Goal: Information Seeking & Learning: Learn about a topic

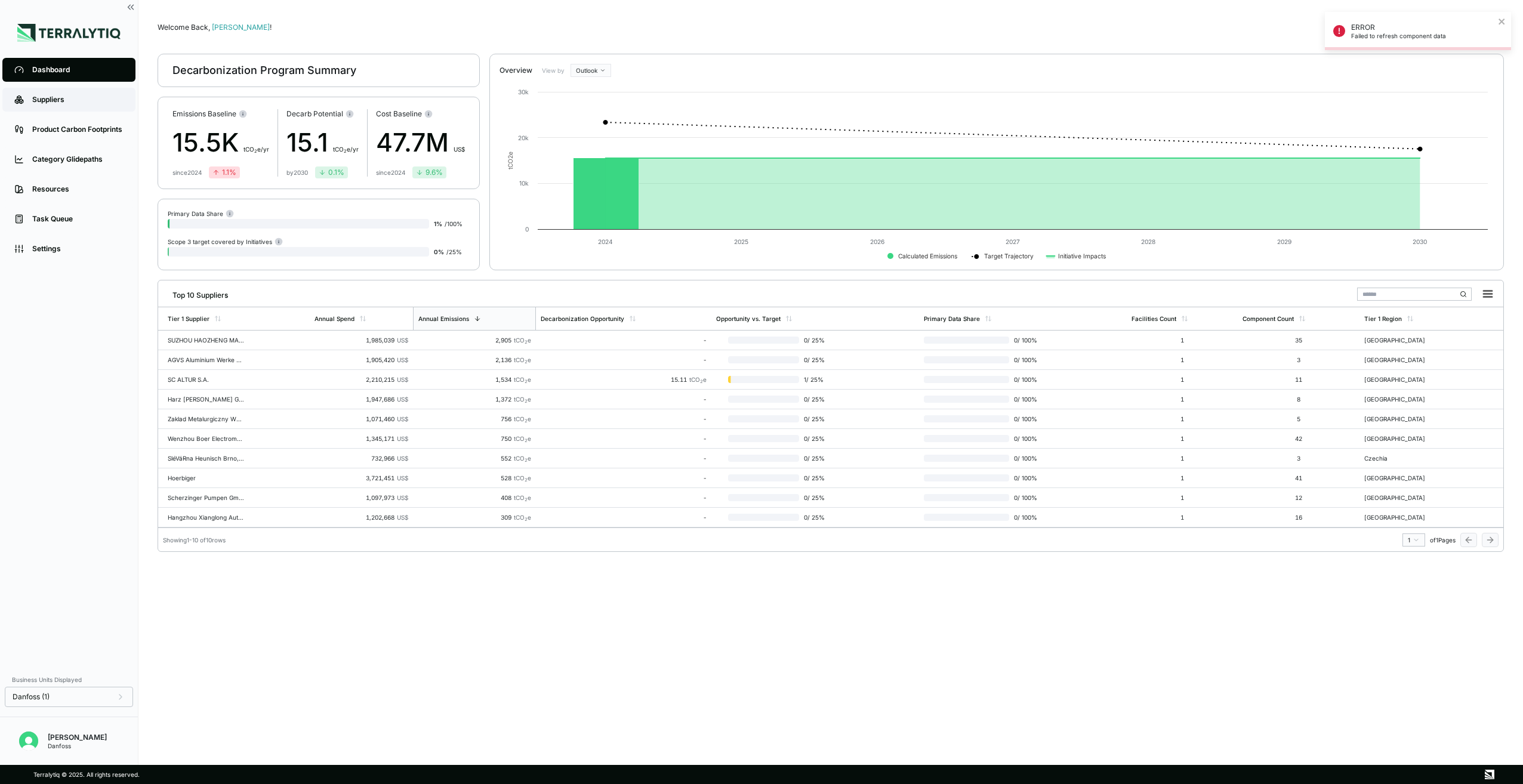
click at [61, 107] on link "Suppliers" at bounding box center [68, 99] width 133 height 24
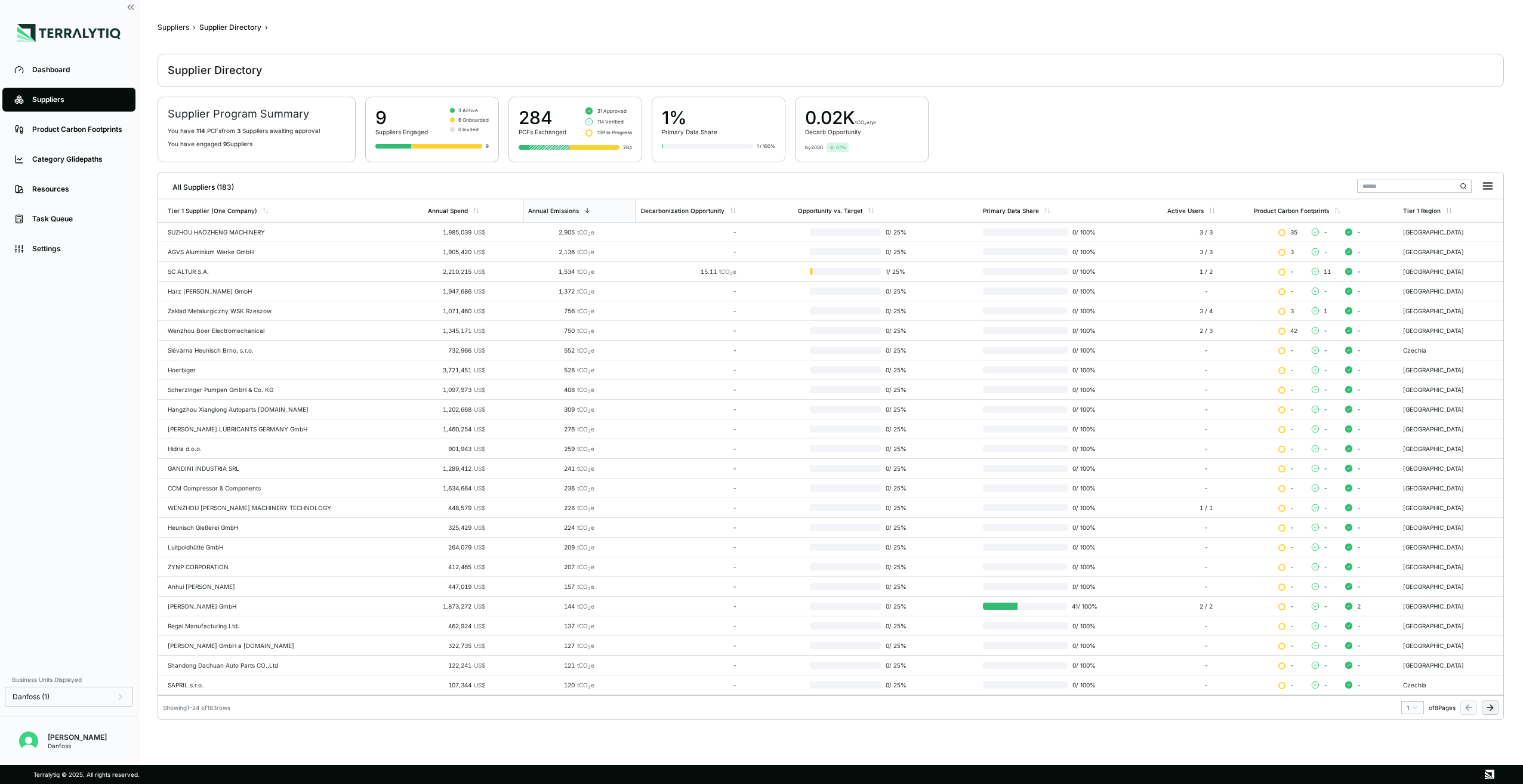
click at [1384, 185] on input "text" at bounding box center [1414, 186] width 115 height 13
click at [1394, 188] on input "text" at bounding box center [1414, 186] width 115 height 13
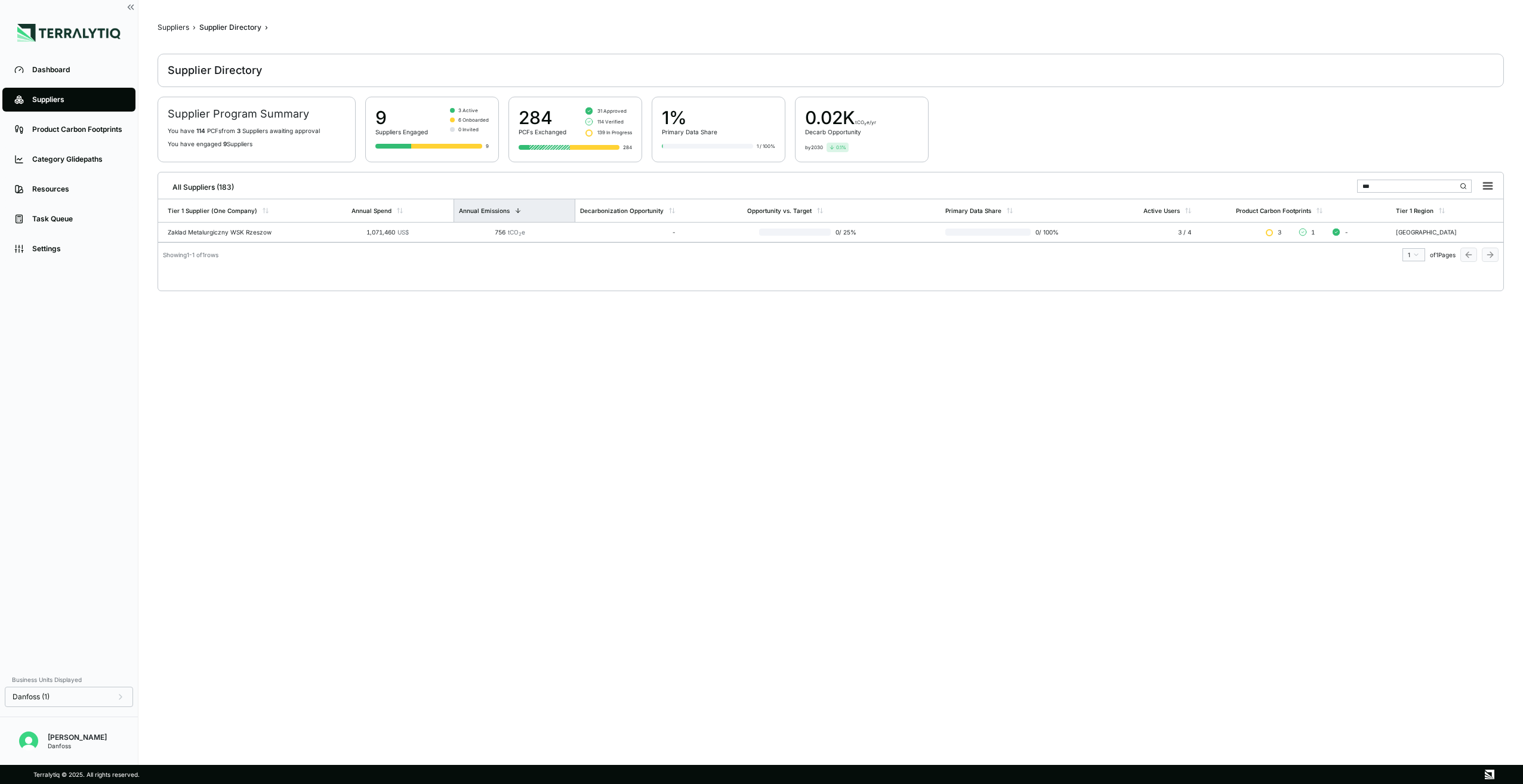
type input "***"
click at [575, 221] on div "Annual Emissions" at bounding box center [514, 210] width 122 height 23
click at [574, 232] on td "756 tCO 2 e" at bounding box center [513, 232] width 122 height 19
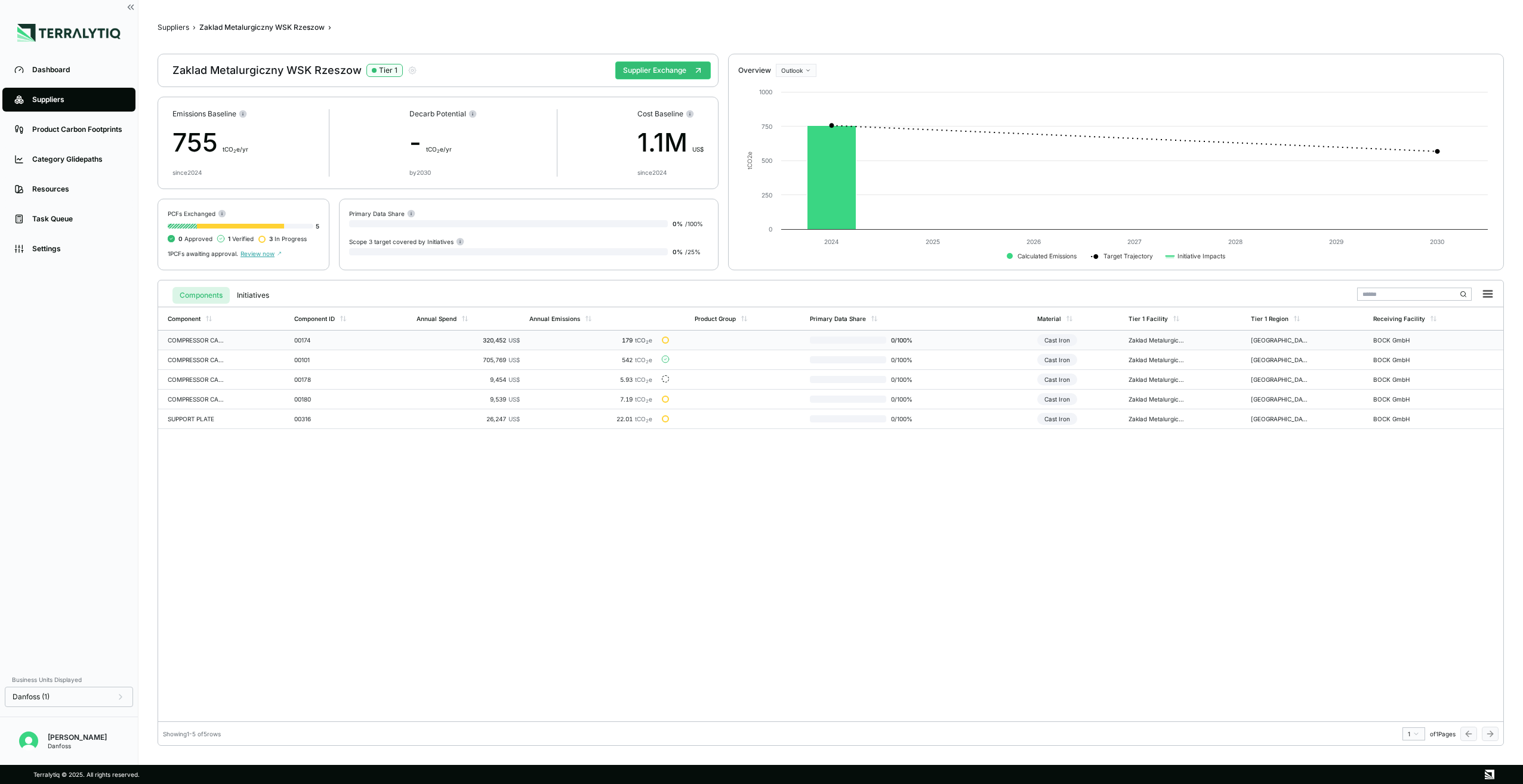
click at [770, 348] on td at bounding box center [748, 340] width 115 height 19
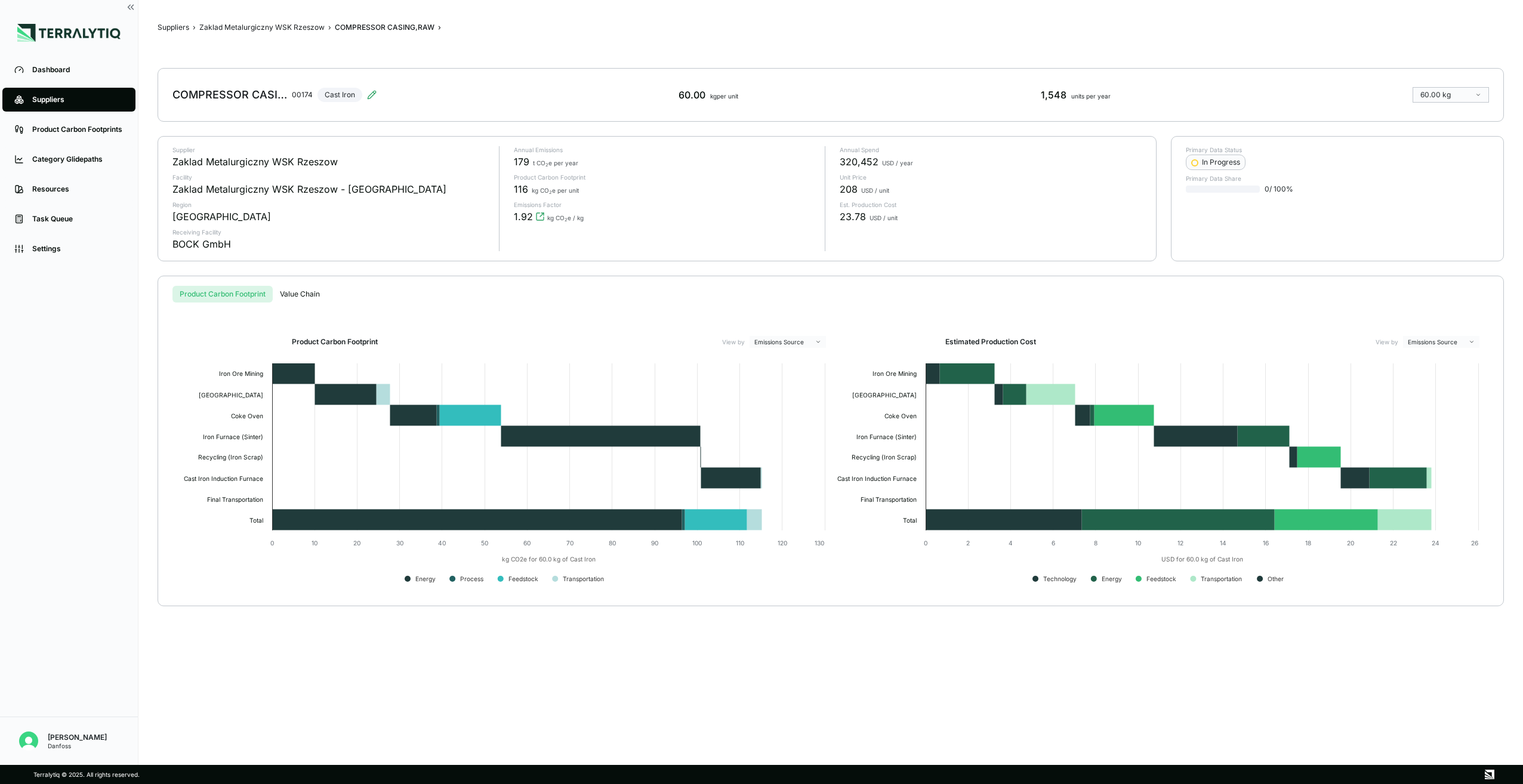
click at [540, 223] on span "1.92 kg CO 2 e / kg" at bounding box center [549, 217] width 70 height 14
click at [92, 102] on div "Suppliers" at bounding box center [78, 99] width 92 height 9
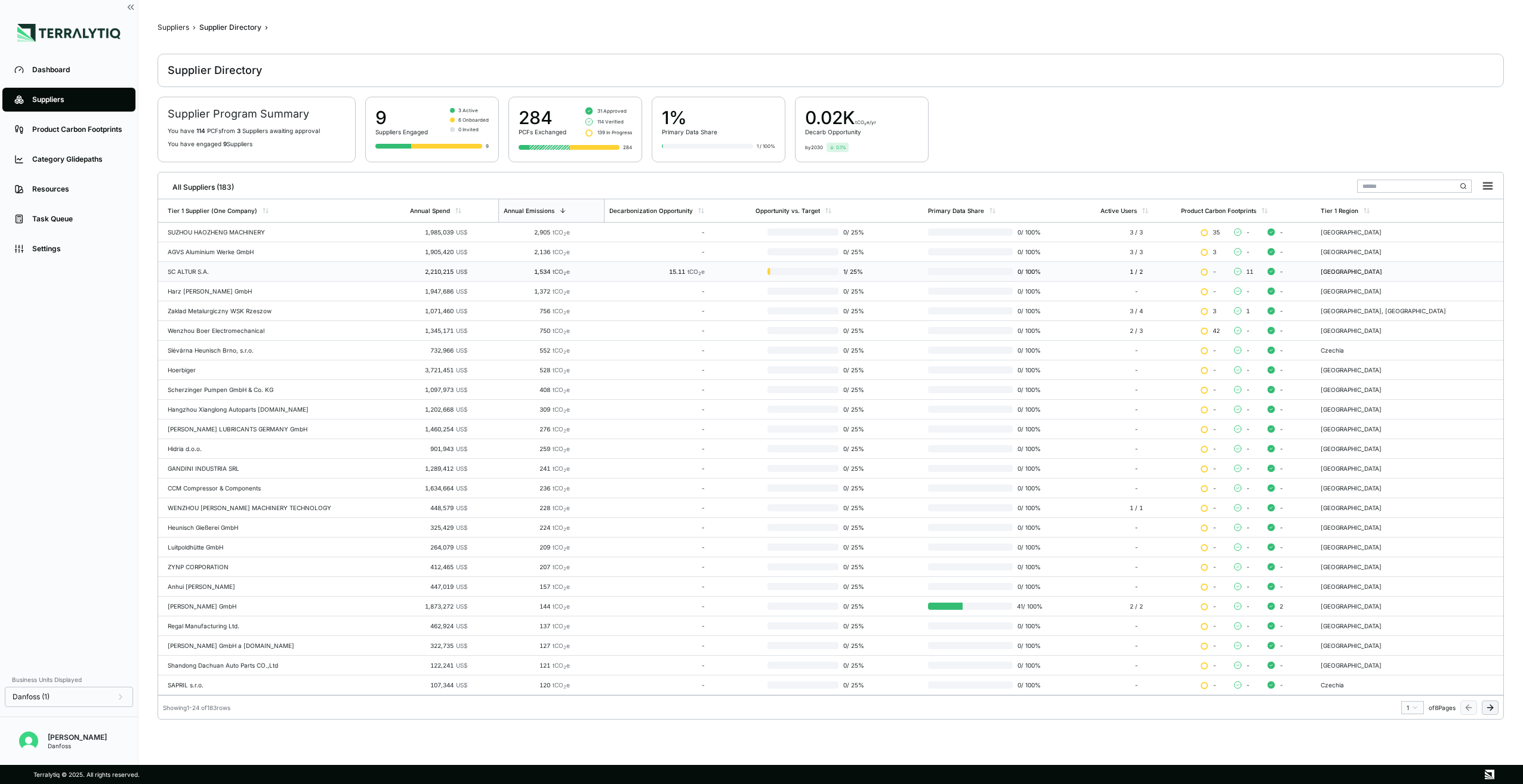
click at [292, 275] on td "SC ALTUR S.A." at bounding box center [282, 271] width 247 height 19
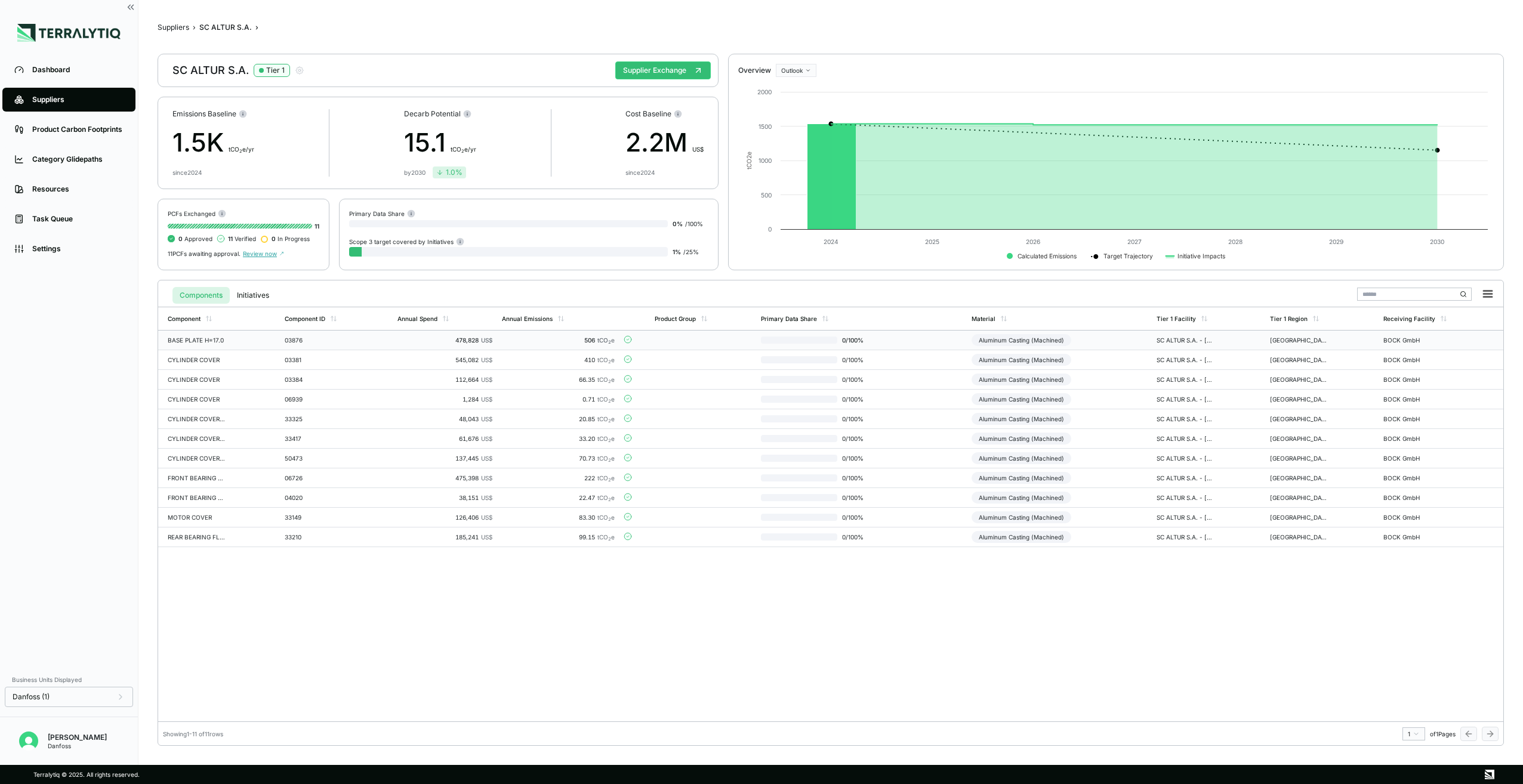
click at [711, 345] on td at bounding box center [703, 340] width 106 height 19
